Goal: Task Accomplishment & Management: Manage account settings

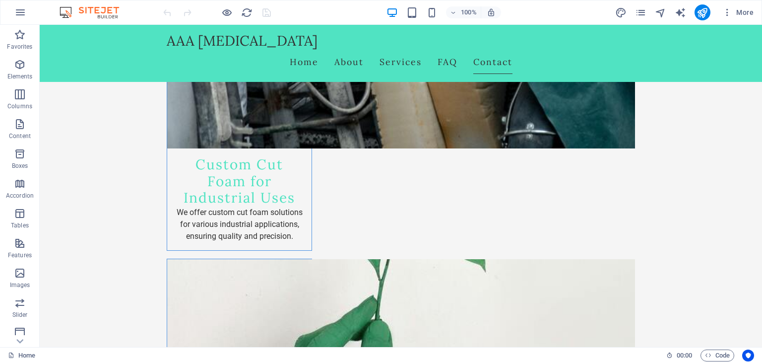
scroll to position [1685, 0]
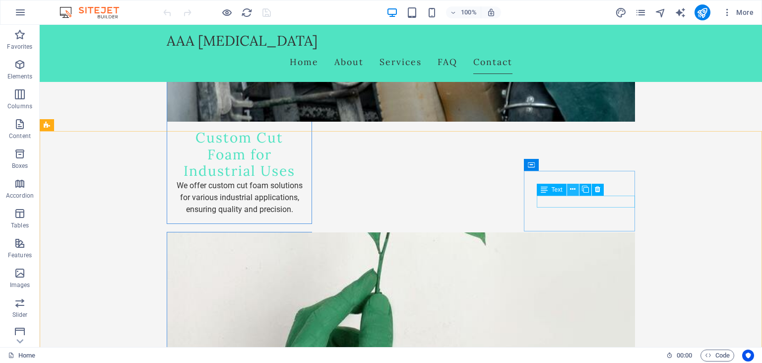
click at [575, 189] on icon at bounding box center [572, 189] width 5 height 10
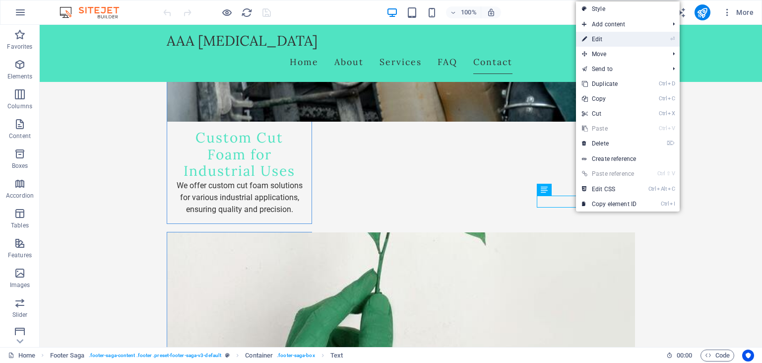
click at [604, 37] on link "⏎ Edit" at bounding box center [609, 39] width 66 height 15
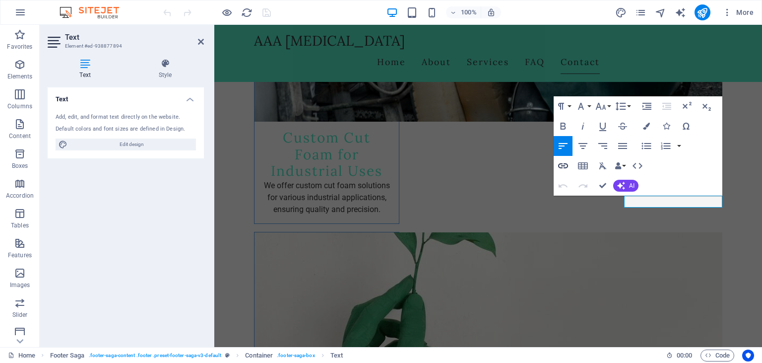
click at [565, 164] on icon "button" at bounding box center [563, 165] width 10 height 5
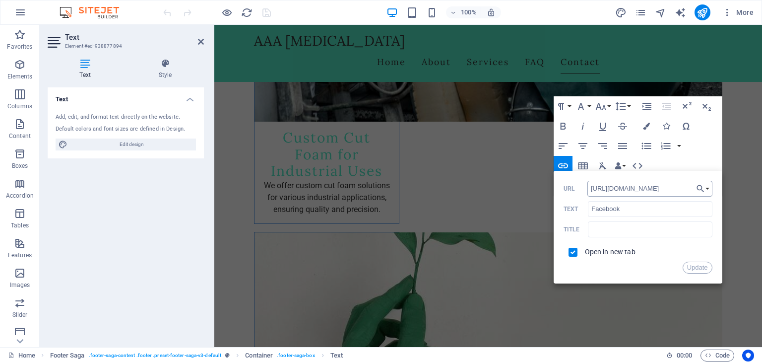
click at [631, 188] on input "[URL][DOMAIN_NAME]" at bounding box center [650, 189] width 125 height 16
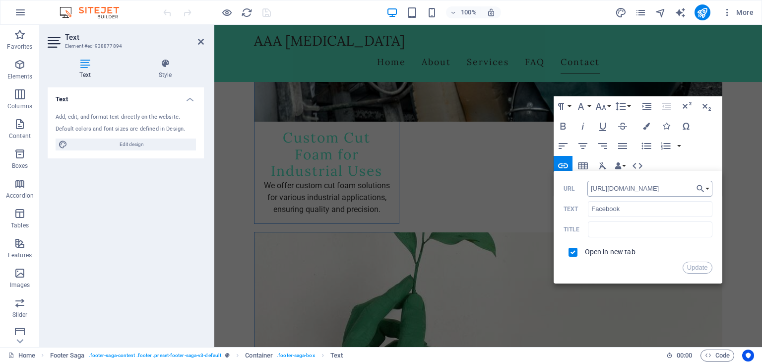
scroll to position [0, 0]
type input "[URL][DOMAIN_NAME]"
click at [620, 232] on input "text" at bounding box center [650, 229] width 124 height 16
type input "Unbeatablesale"
click at [697, 268] on button "Update" at bounding box center [698, 268] width 30 height 12
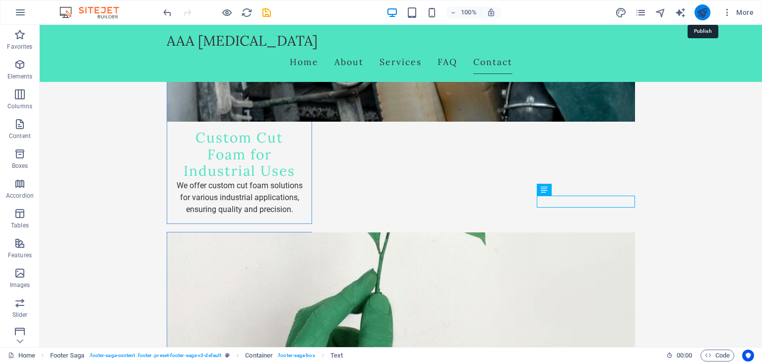
click at [704, 13] on icon "publish" at bounding box center [702, 12] width 11 height 11
checkbox input "false"
